Goal: Find specific page/section

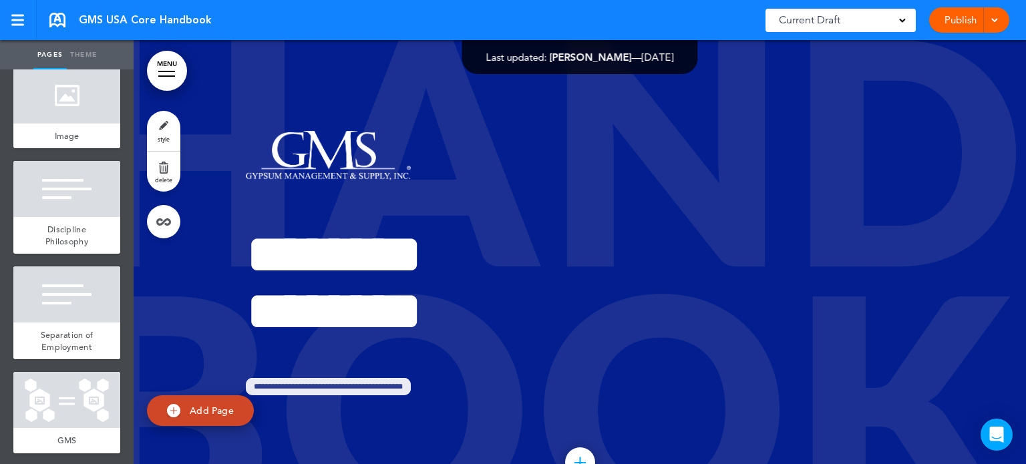
scroll to position [6938, 0]
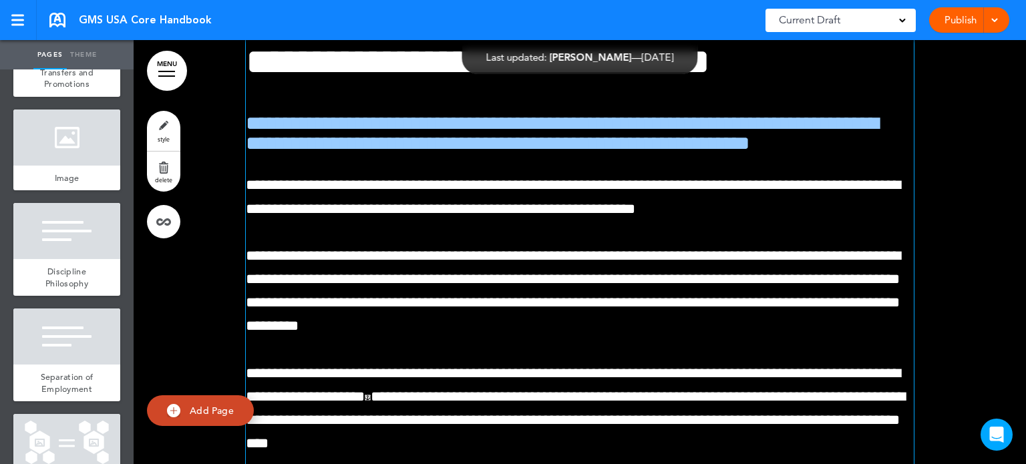
scroll to position [86869, 0]
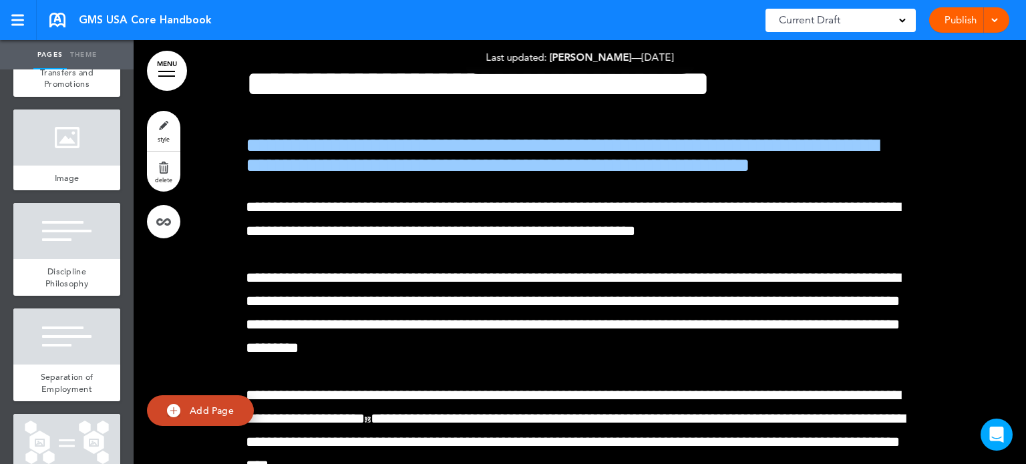
scroll to position [0, 2587]
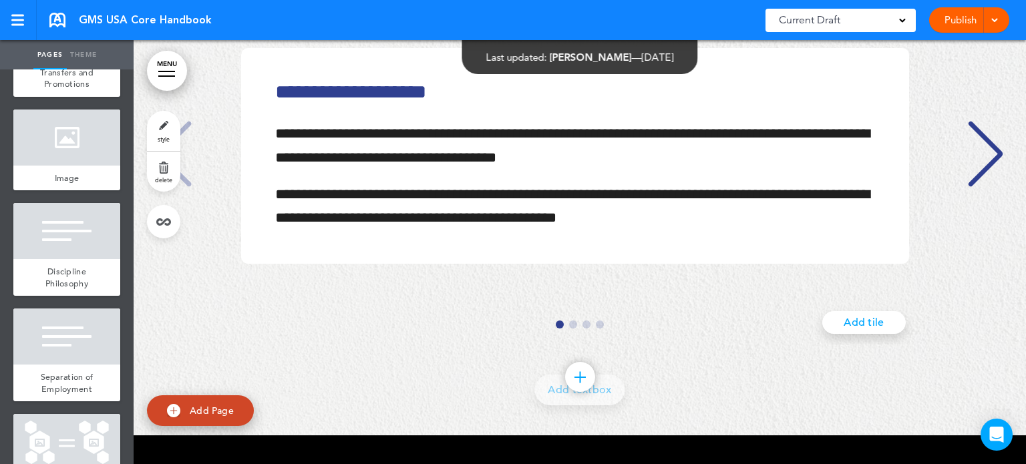
scroll to position [86335, 0]
